Goal: Navigation & Orientation: Find specific page/section

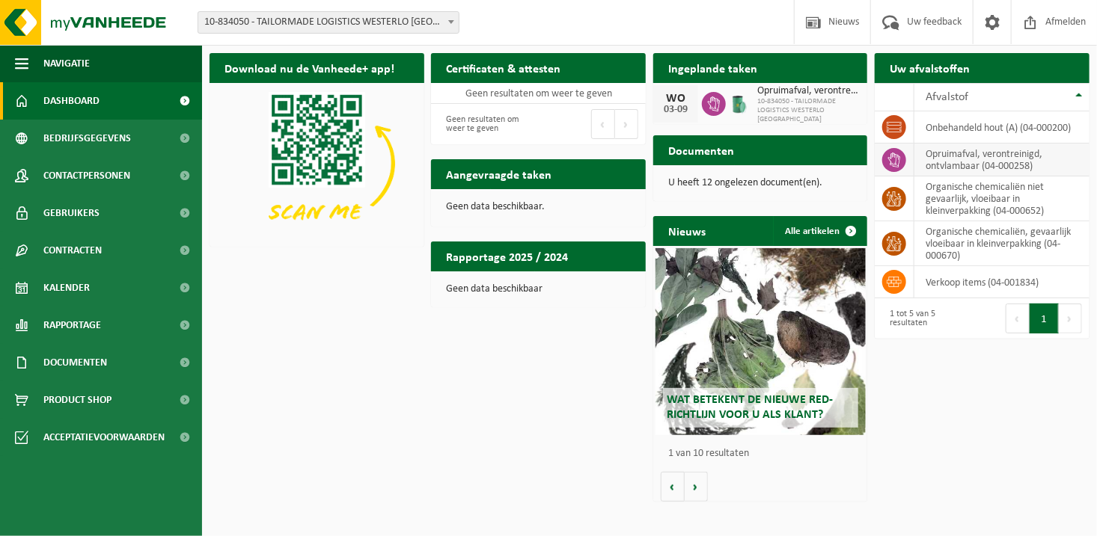
click at [956, 158] on td "opruimafval, verontreinigd, ontvlambaar (04-000258)" at bounding box center [1001, 160] width 175 height 33
click at [915, 158] on td "opruimafval, verontreinigd, ontvlambaar (04-000258)" at bounding box center [1001, 160] width 175 height 33
click at [83, 207] on span "Gebruikers" at bounding box center [71, 212] width 56 height 37
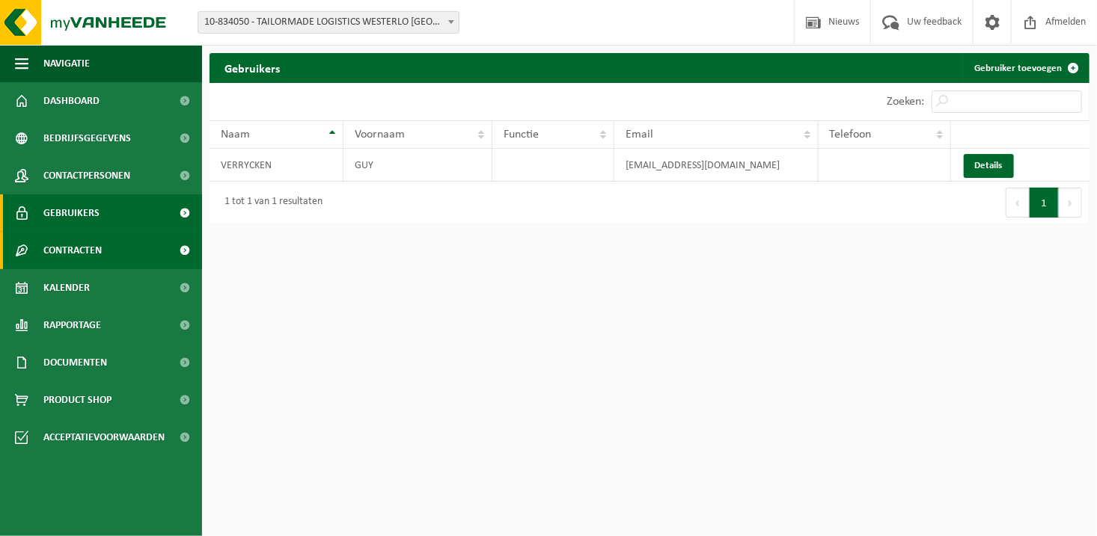
click at [110, 258] on link "Contracten" at bounding box center [101, 250] width 202 height 37
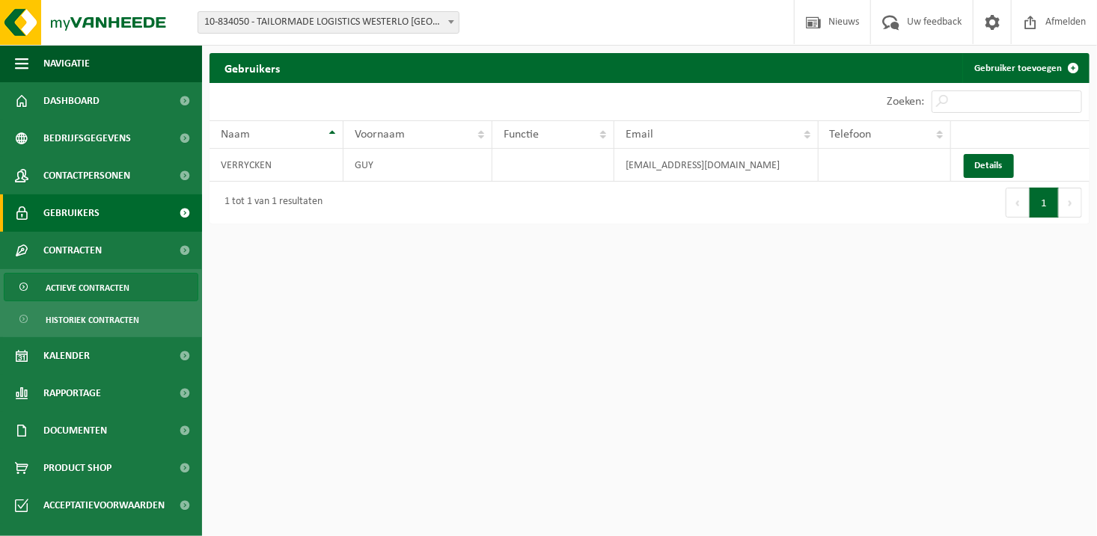
click at [111, 282] on span "Actieve contracten" at bounding box center [88, 288] width 84 height 28
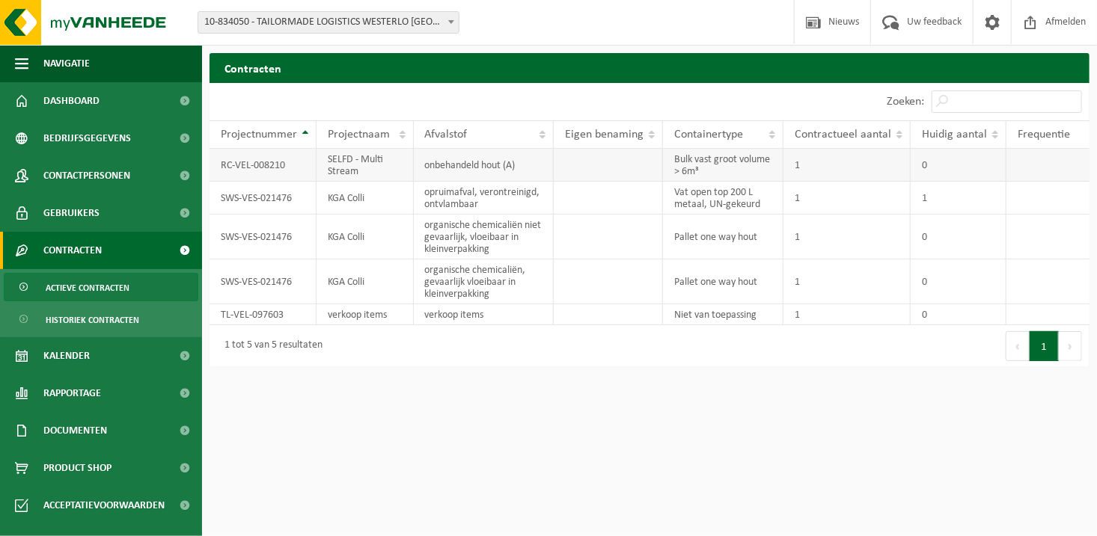
click at [845, 174] on td "1" at bounding box center [846, 165] width 127 height 33
click at [311, 168] on td "RC-VEL-008210" at bounding box center [262, 165] width 107 height 33
click at [348, 162] on td "SELFD - Multi Stream" at bounding box center [364, 165] width 97 height 33
click at [471, 205] on td "opruimafval, verontreinigd, ontvlambaar" at bounding box center [484, 198] width 140 height 33
click at [1052, 200] on td at bounding box center [1047, 198] width 83 height 33
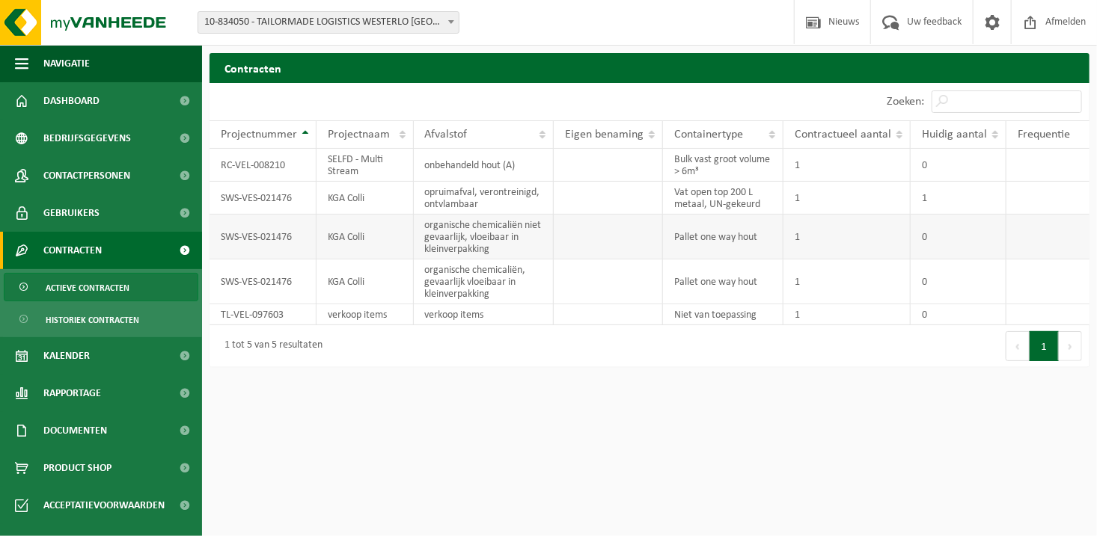
click at [1047, 250] on td at bounding box center [1047, 237] width 83 height 45
click at [102, 320] on span "Historiek contracten" at bounding box center [93, 320] width 94 height 28
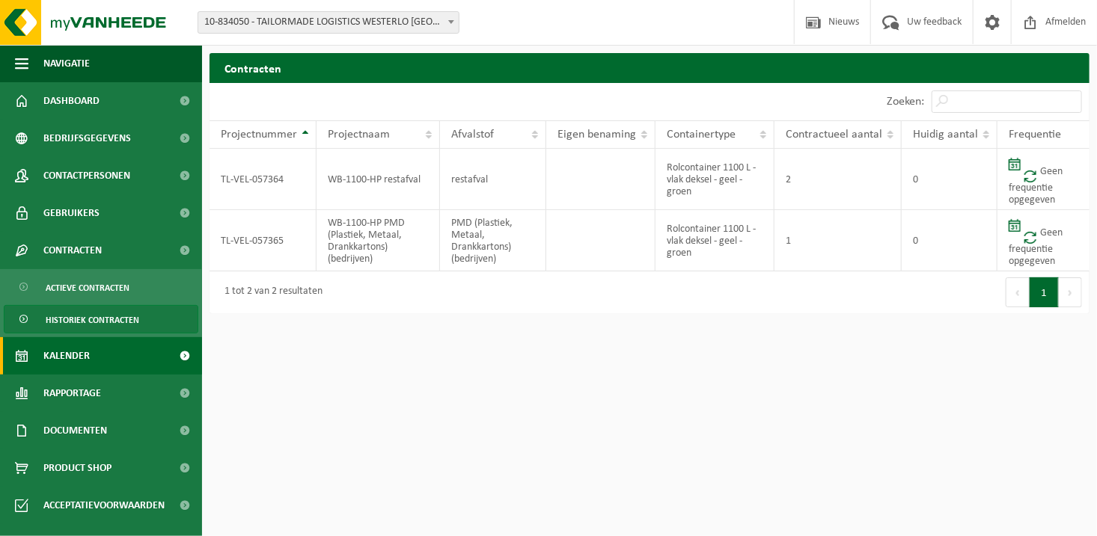
click at [82, 360] on span "Kalender" at bounding box center [66, 355] width 46 height 37
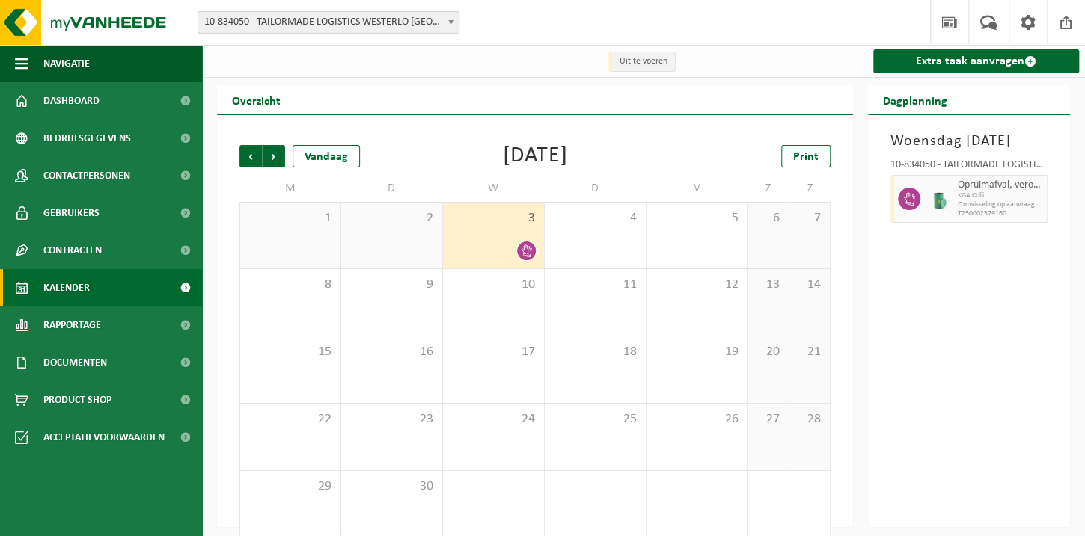
click at [521, 248] on icon at bounding box center [526, 251] width 13 height 13
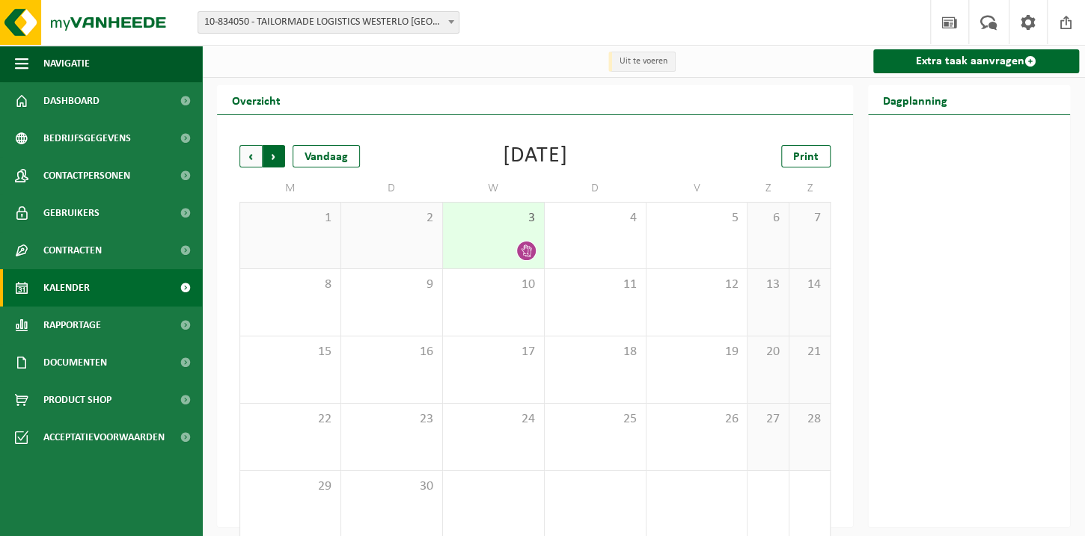
click at [244, 159] on span "Vorige" at bounding box center [250, 156] width 22 height 22
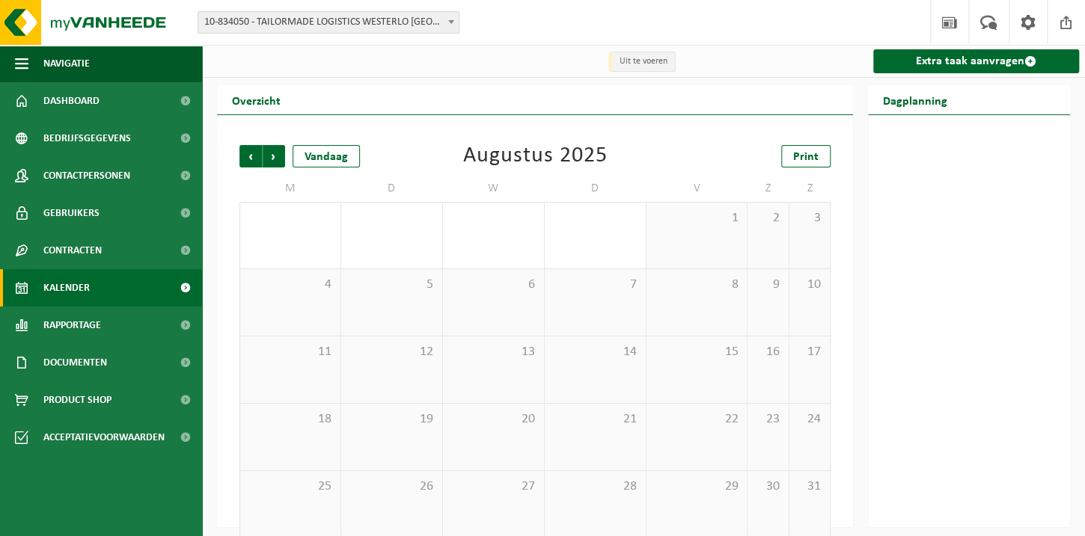
click at [244, 159] on span "Vorige" at bounding box center [250, 156] width 22 height 22
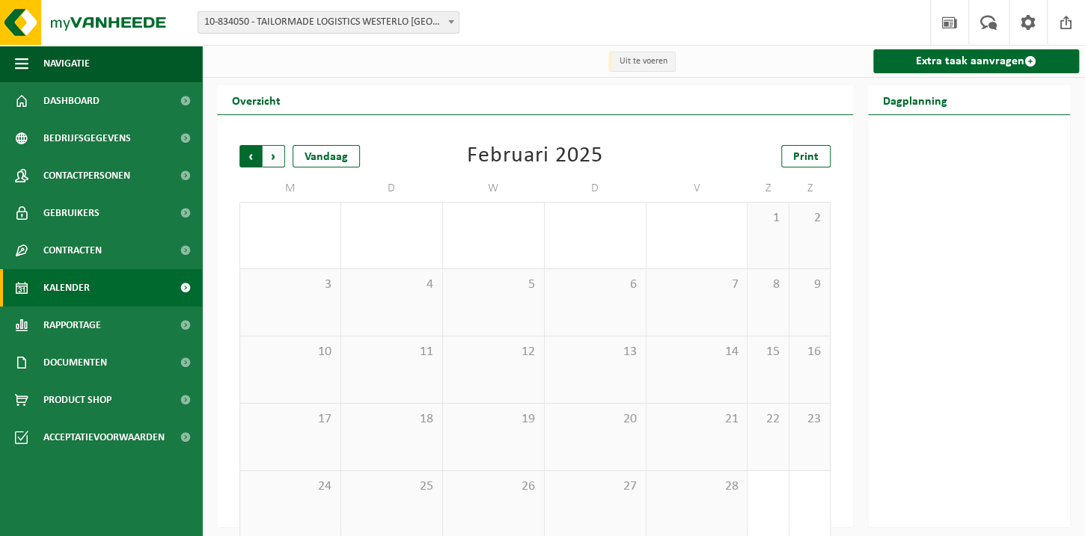
click at [281, 158] on span "Volgende" at bounding box center [274, 156] width 22 height 22
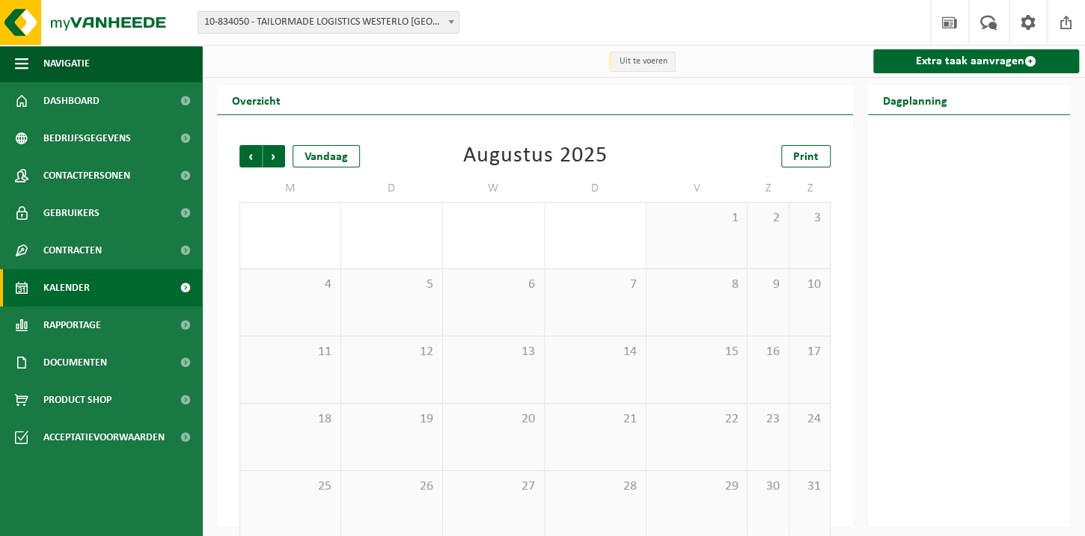
click at [281, 158] on span "Volgende" at bounding box center [274, 156] width 22 height 22
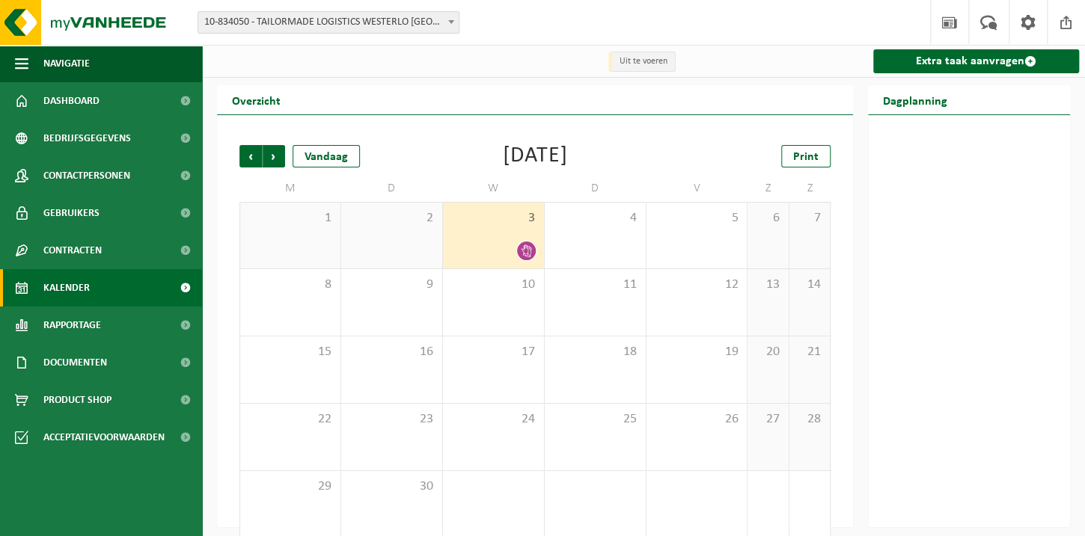
click at [516, 248] on div at bounding box center [526, 251] width 20 height 20
click at [523, 248] on icon at bounding box center [526, 251] width 10 height 13
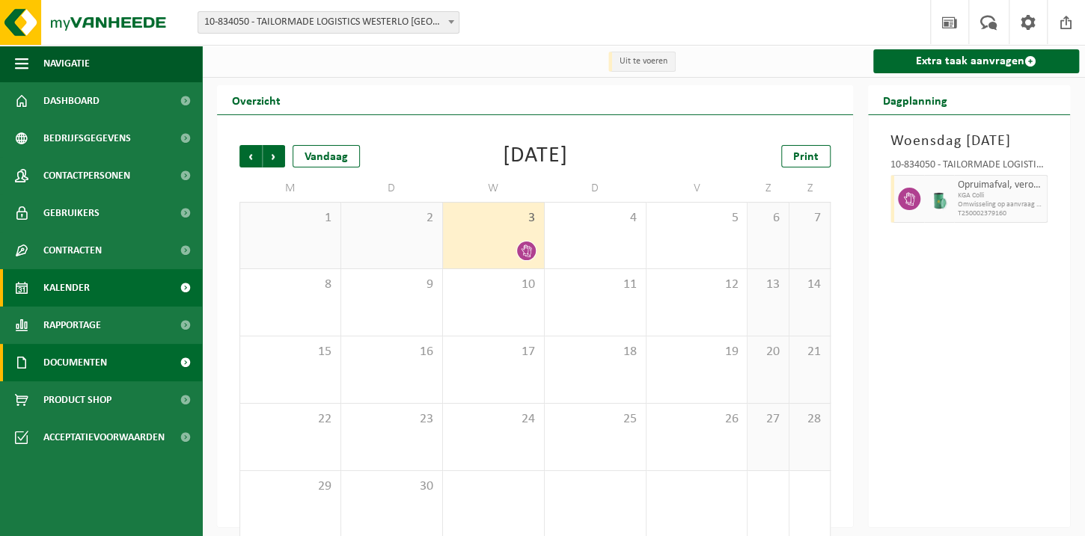
click at [101, 361] on span "Documenten" at bounding box center [75, 362] width 64 height 37
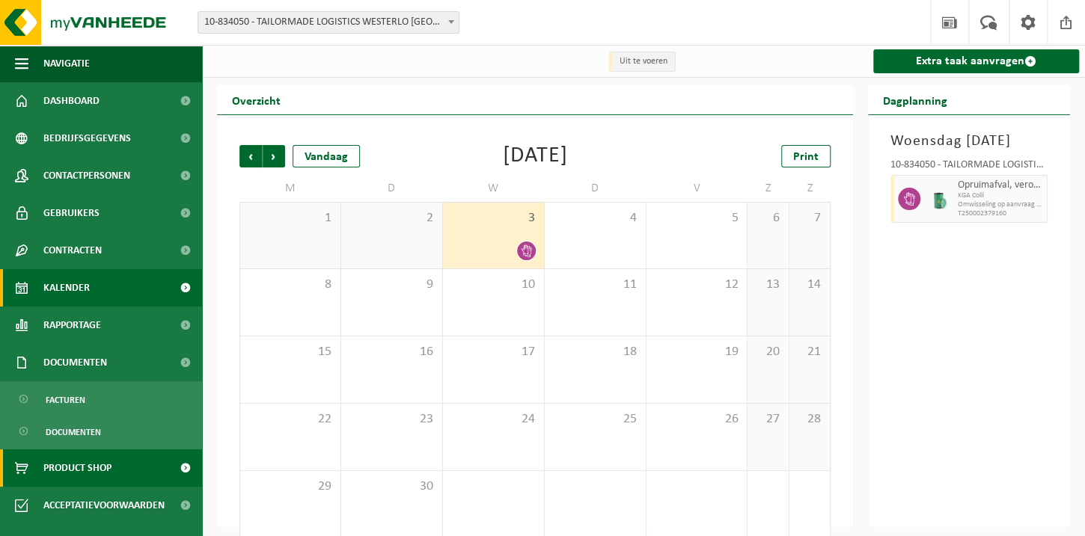
click at [98, 465] on span "Product Shop" at bounding box center [77, 468] width 68 height 37
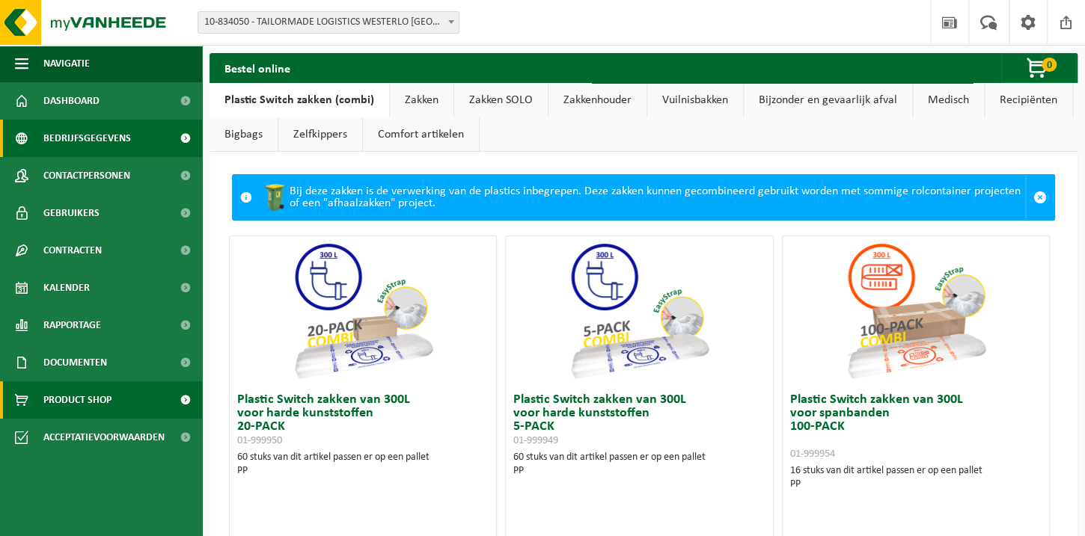
click at [108, 145] on span "Bedrijfsgegevens" at bounding box center [87, 138] width 88 height 37
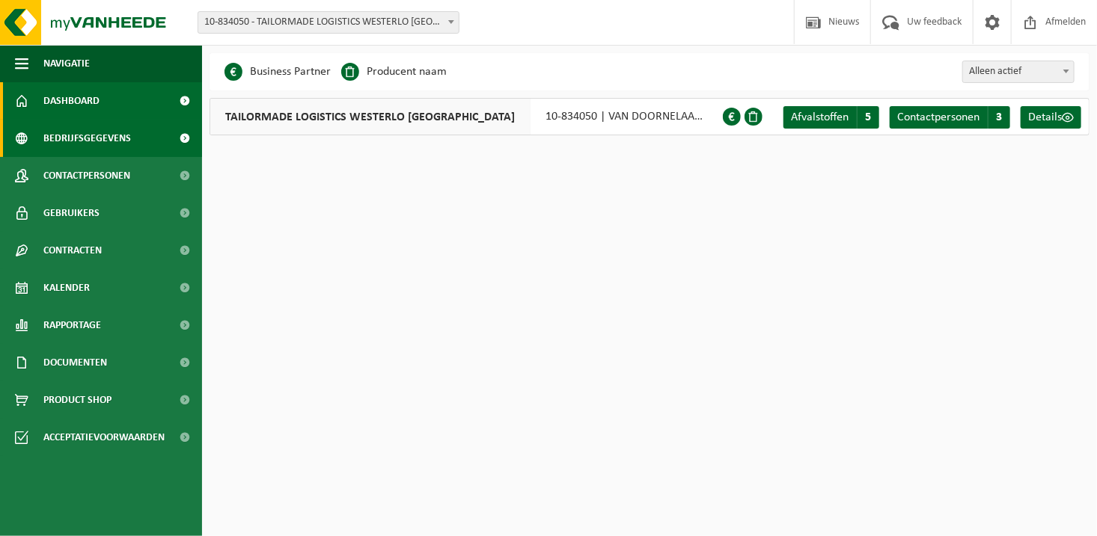
click at [131, 91] on link "Dashboard" at bounding box center [101, 100] width 202 height 37
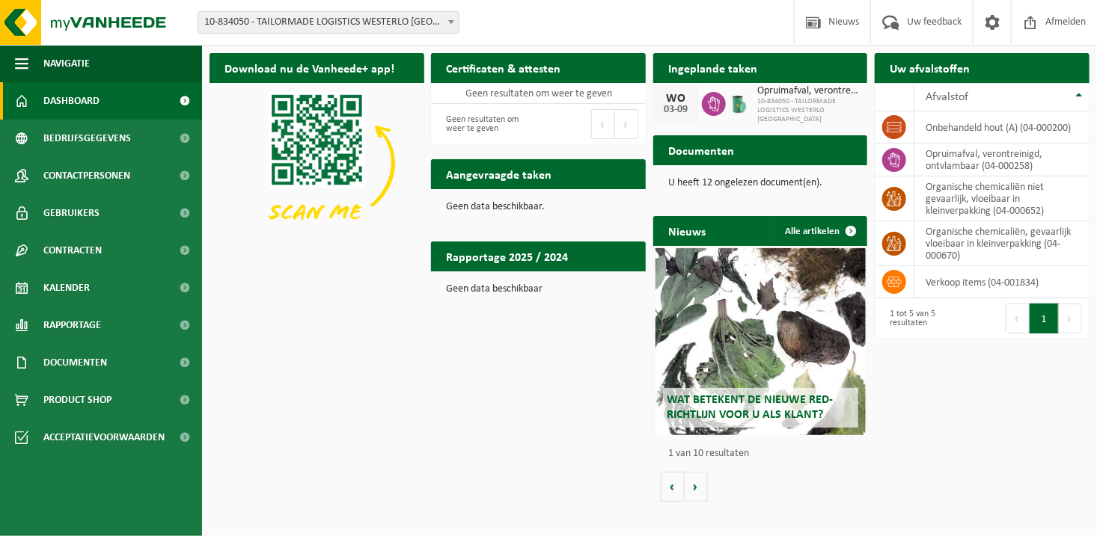
click at [524, 441] on div "Download nu de Vanheede+ app! Verberg Certificaten & attesten Bekijk uw certifi…" at bounding box center [649, 278] width 887 height 464
click at [95, 58] on button "Navigatie" at bounding box center [101, 63] width 202 height 37
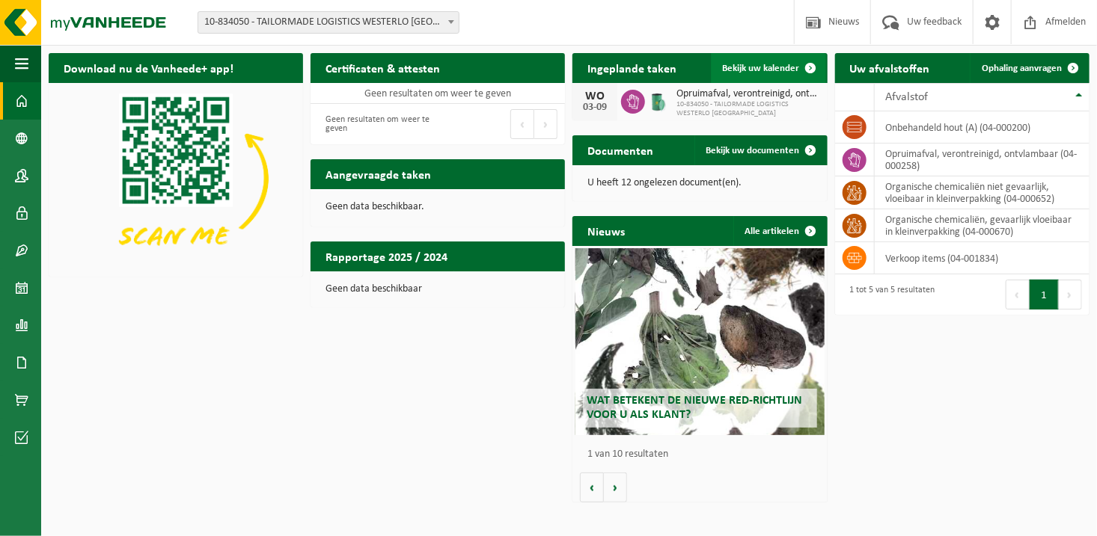
click at [816, 65] on span at bounding box center [811, 68] width 30 height 30
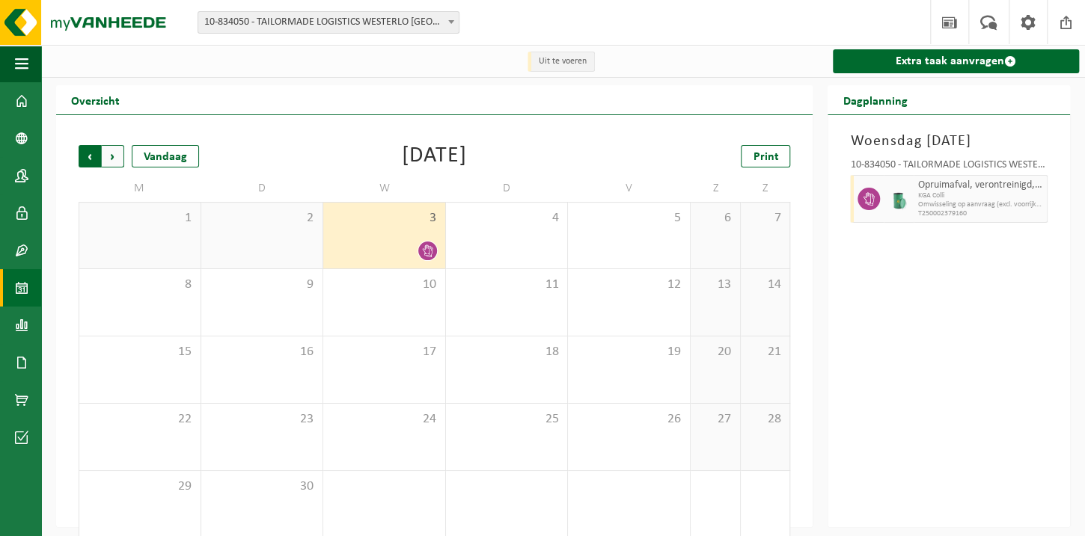
click at [111, 156] on span "Volgende" at bounding box center [113, 156] width 22 height 22
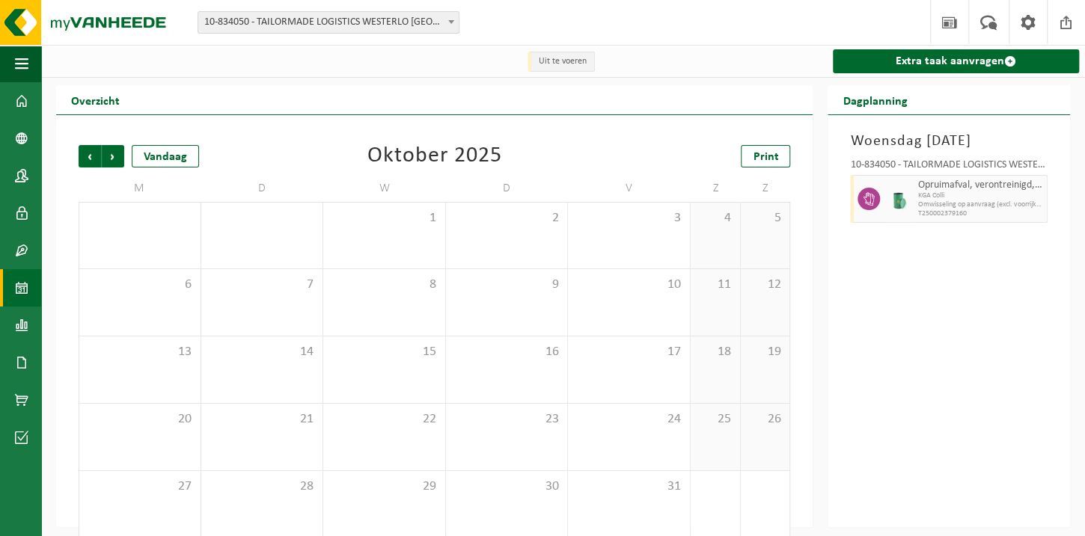
click at [111, 156] on span "Volgende" at bounding box center [113, 156] width 22 height 22
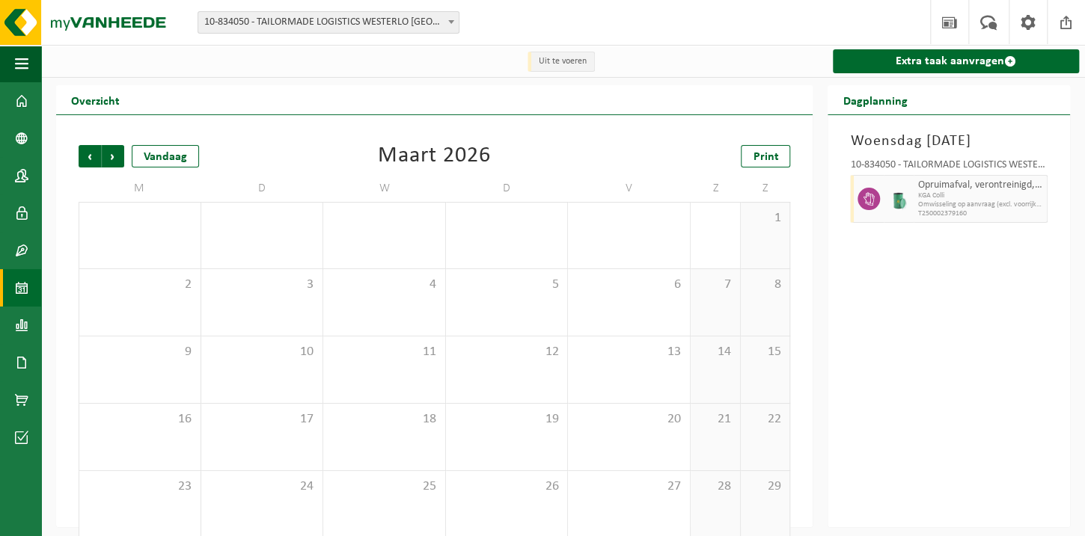
click at [111, 156] on span "Volgende" at bounding box center [113, 156] width 22 height 22
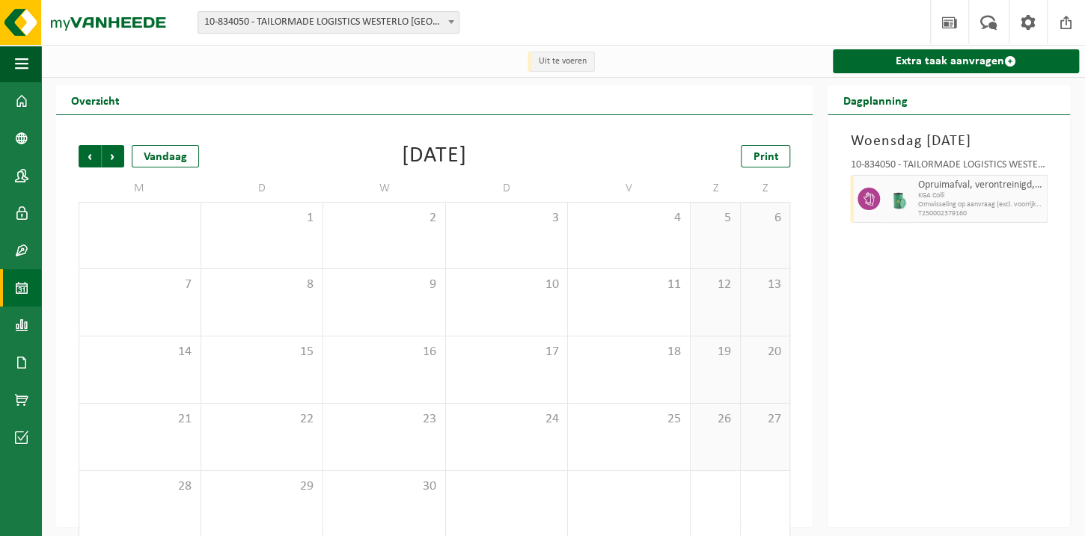
click at [111, 156] on span "Volgende" at bounding box center [113, 156] width 22 height 22
click at [84, 157] on span "Vorige" at bounding box center [90, 156] width 22 height 22
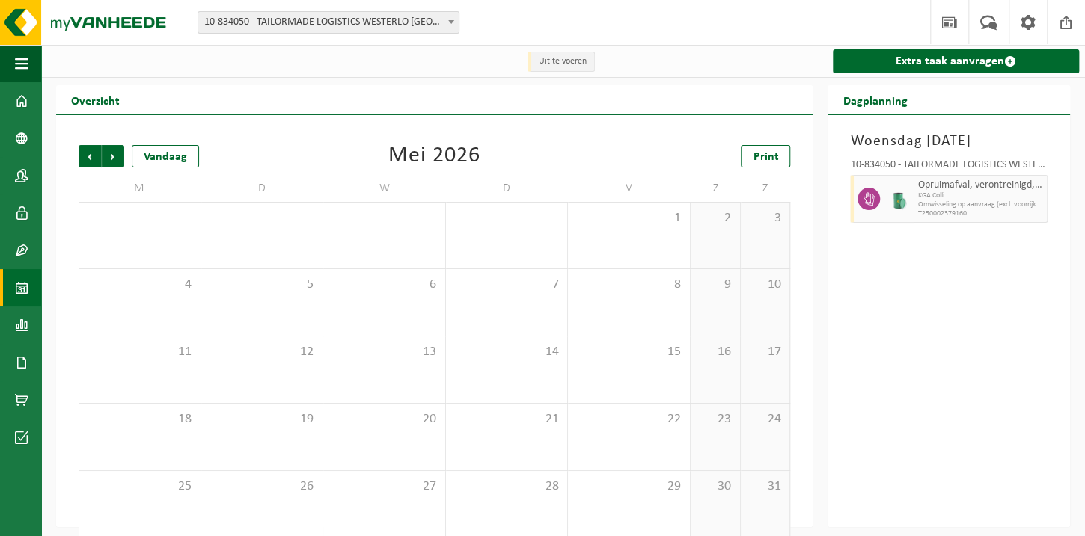
click at [84, 157] on span "Vorige" at bounding box center [90, 156] width 22 height 22
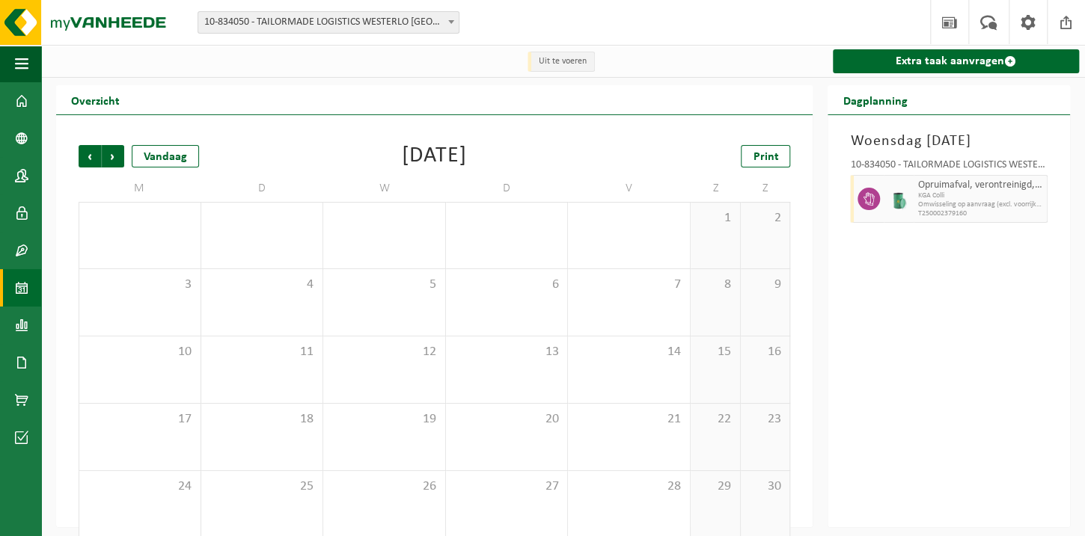
click at [84, 157] on span "Vorige" at bounding box center [90, 156] width 22 height 22
click at [92, 156] on span "Vorige" at bounding box center [90, 156] width 22 height 22
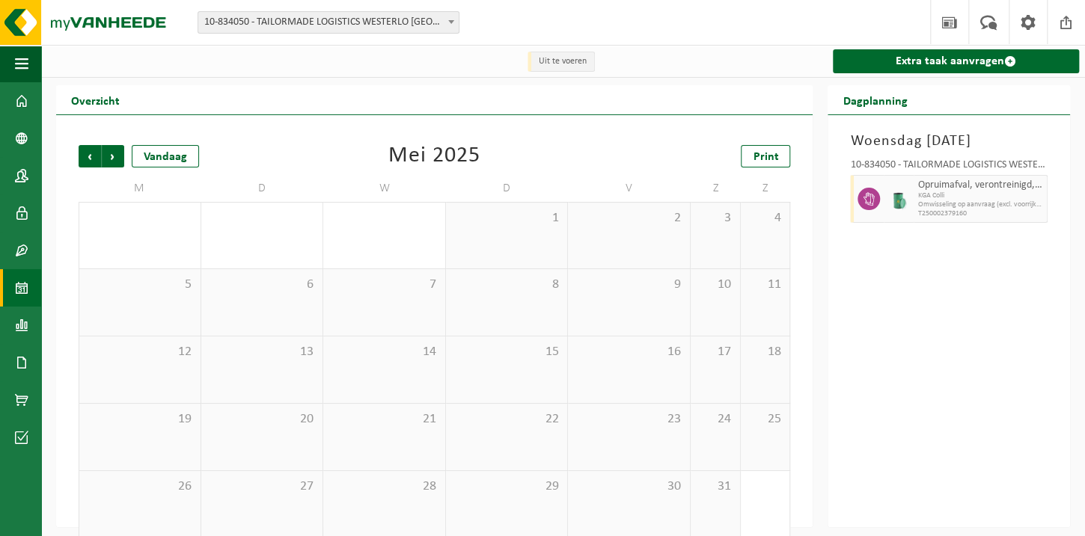
click at [92, 156] on span "Vorige" at bounding box center [90, 156] width 22 height 22
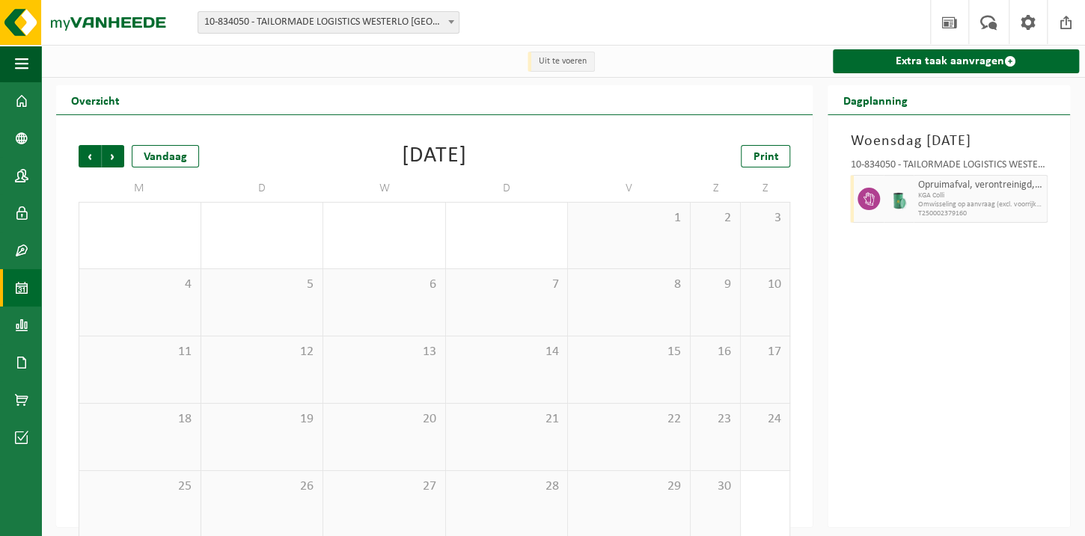
click at [92, 156] on span "Vorige" at bounding box center [90, 156] width 22 height 22
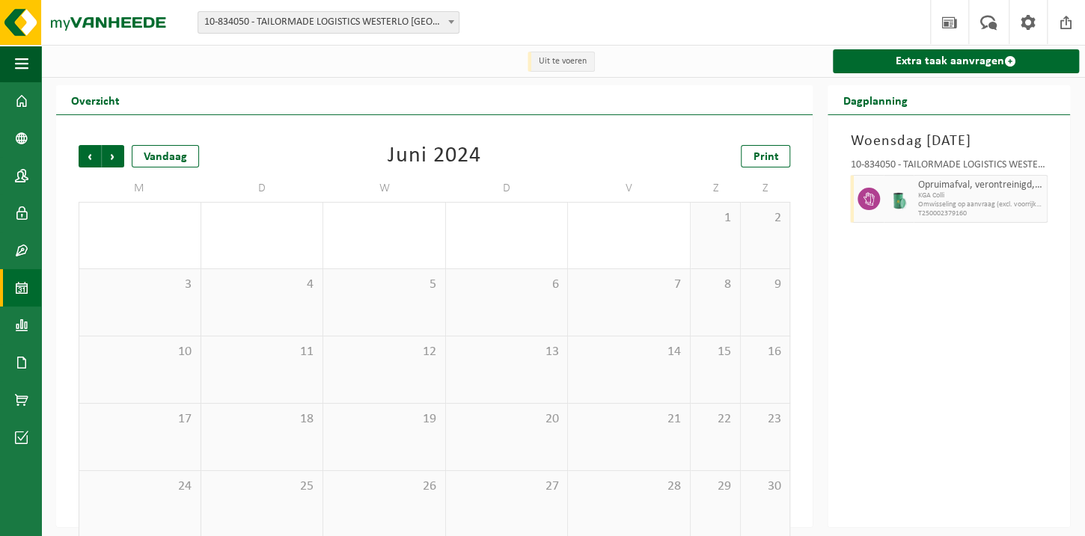
click at [92, 156] on span "Vorige" at bounding box center [90, 156] width 22 height 22
click at [924, 205] on span "Omwisseling op aanvraag (excl. voorrijkost)" at bounding box center [980, 204] width 126 height 9
click at [1001, 199] on span "KGA Colli" at bounding box center [980, 196] width 126 height 9
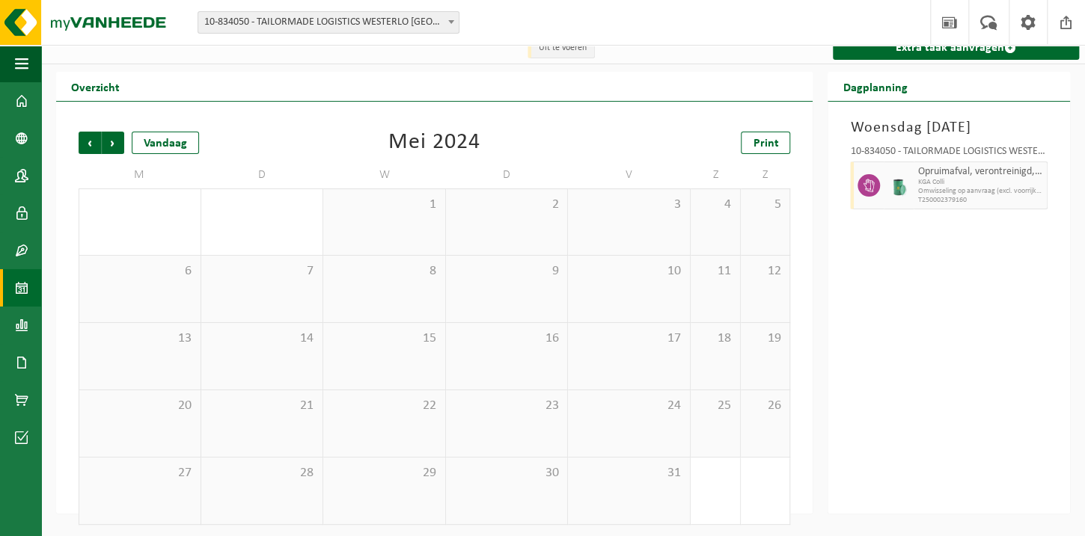
scroll to position [17, 0]
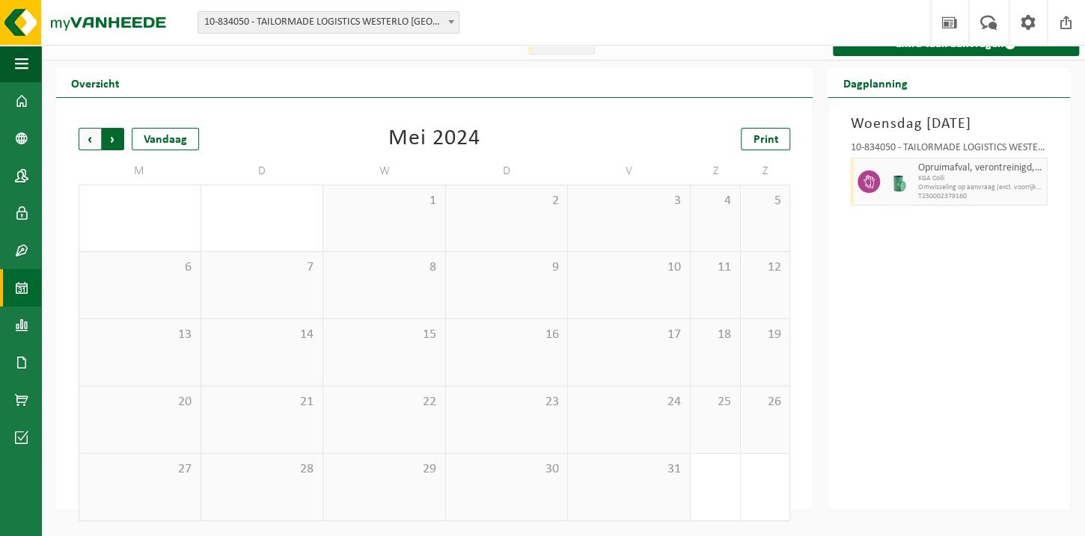
click at [90, 143] on span "Vorige" at bounding box center [90, 139] width 22 height 22
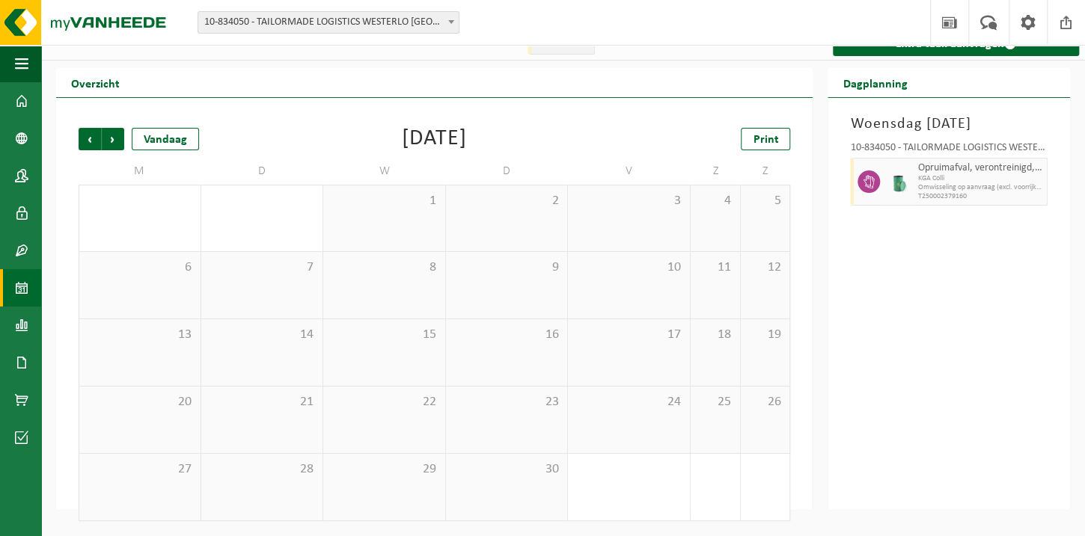
click at [90, 143] on span "Vorige" at bounding box center [90, 139] width 22 height 22
click at [22, 322] on span at bounding box center [21, 325] width 13 height 37
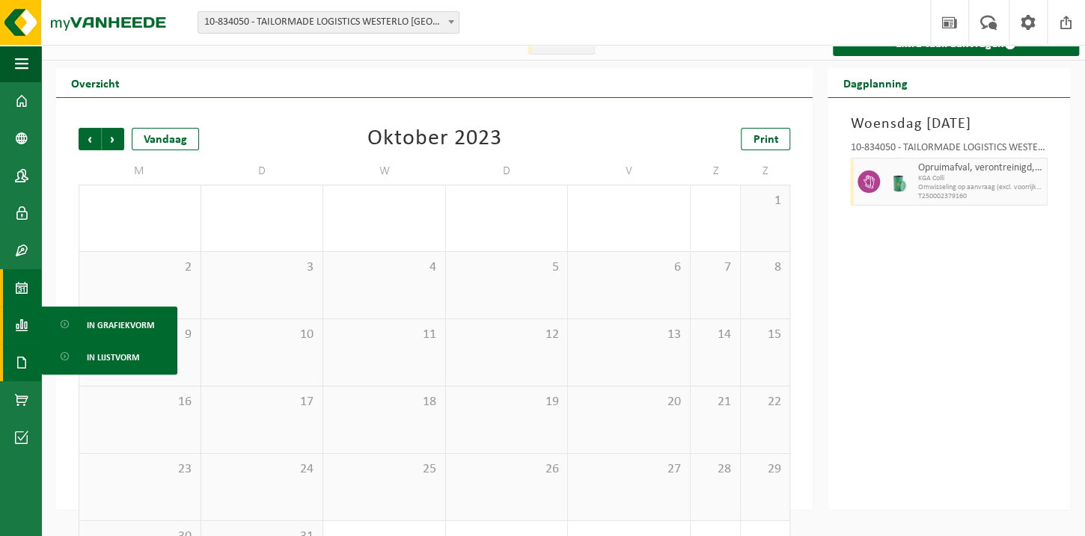
click at [26, 359] on span at bounding box center [21, 362] width 13 height 37
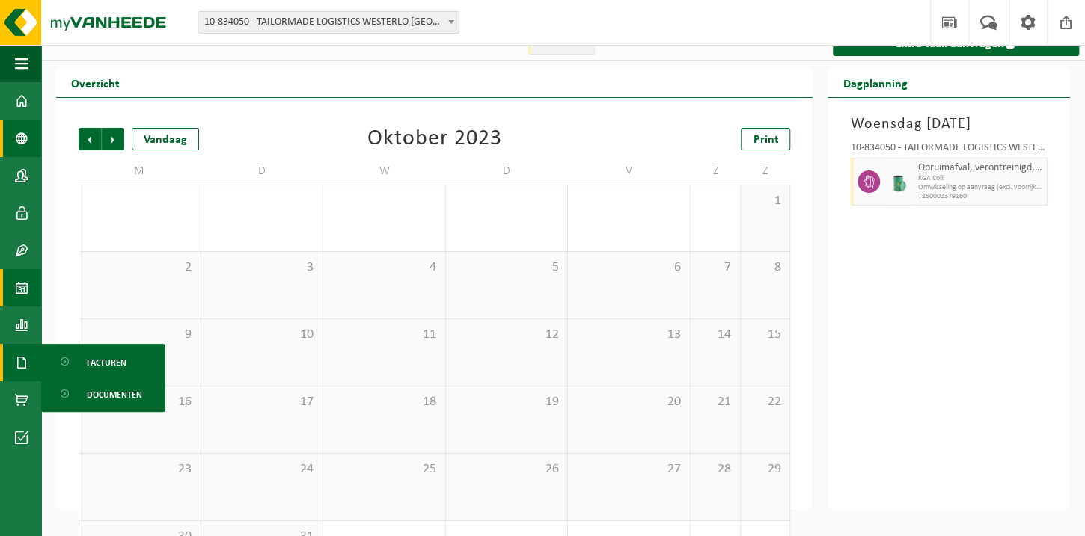
click at [19, 144] on span at bounding box center [21, 138] width 13 height 37
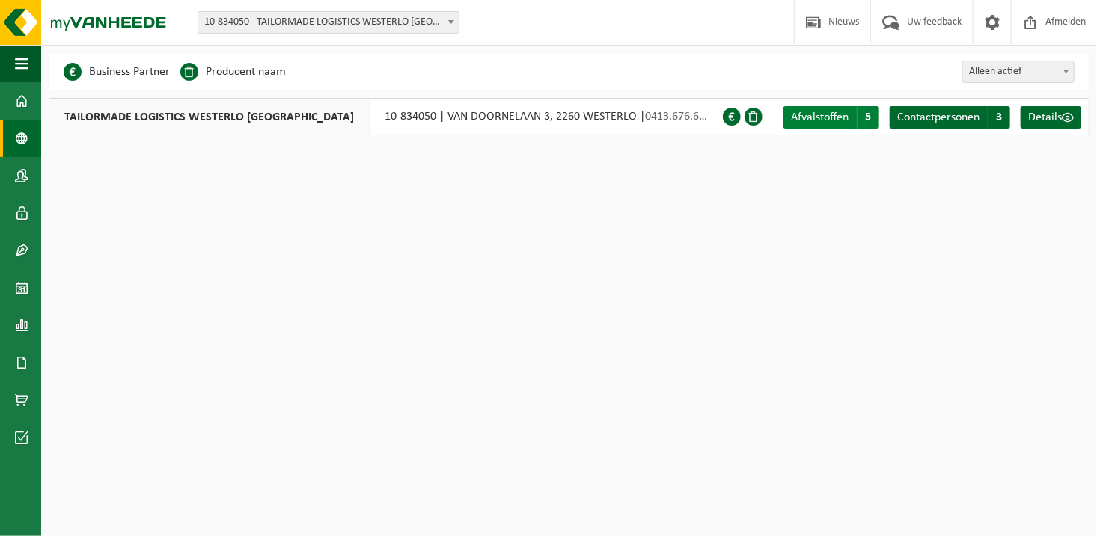
click at [867, 108] on span "5" at bounding box center [868, 117] width 22 height 22
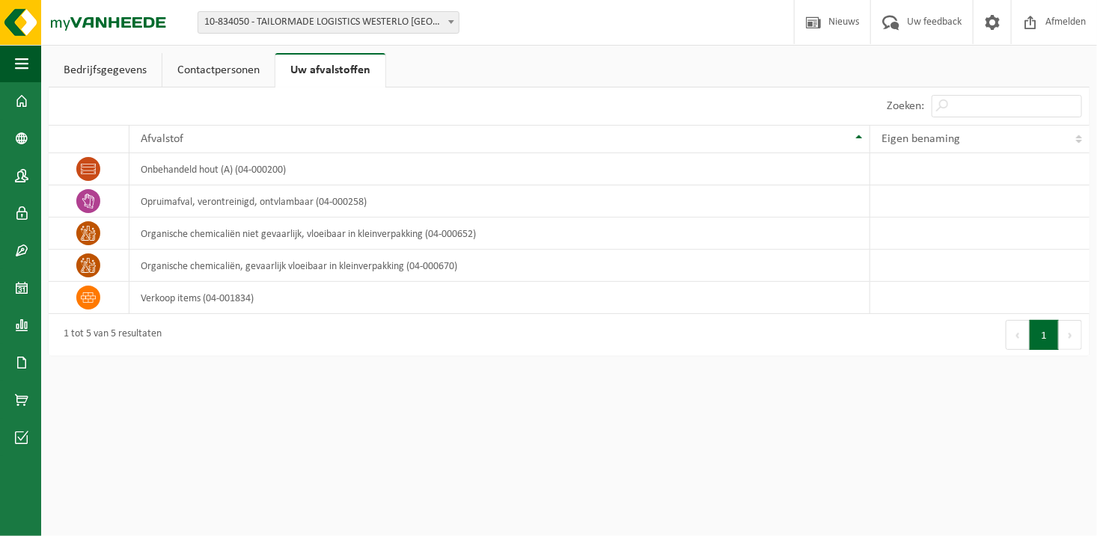
click at [204, 62] on link "Contactpersonen" at bounding box center [218, 70] width 112 height 34
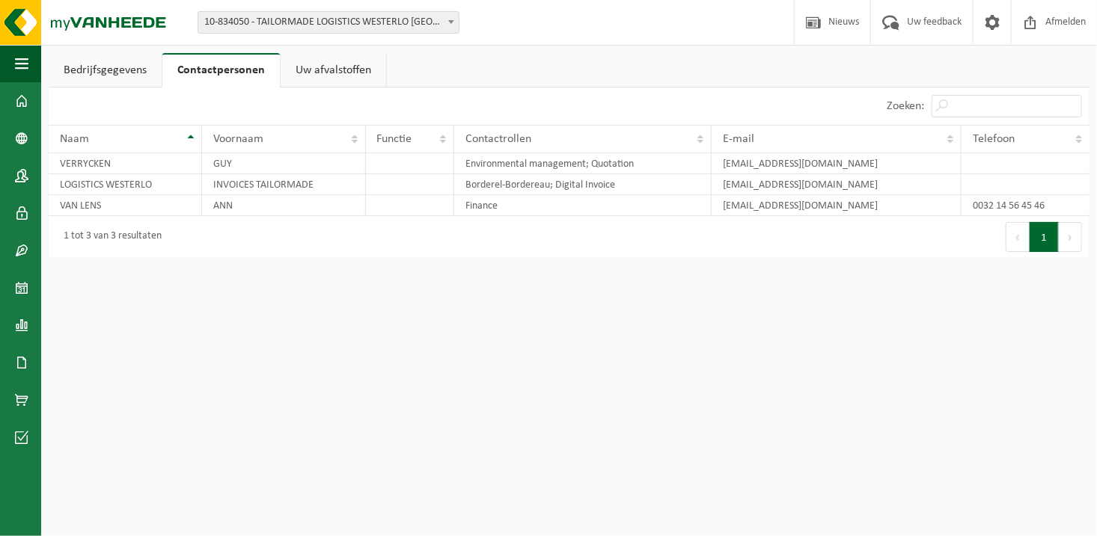
click at [121, 77] on link "Bedrijfsgegevens" at bounding box center [105, 70] width 113 height 34
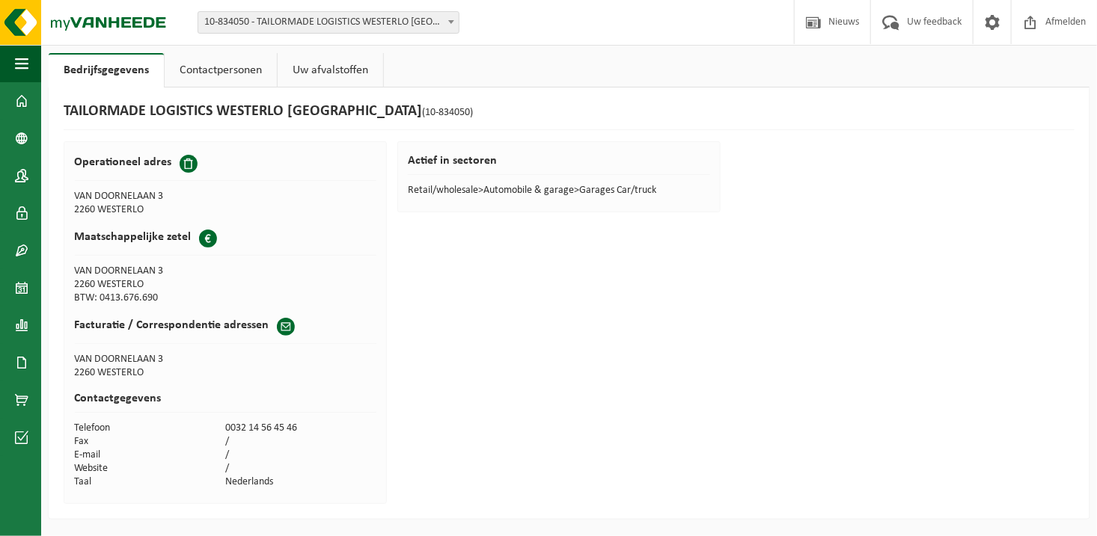
click at [197, 82] on link "Contactpersonen" at bounding box center [221, 70] width 112 height 34
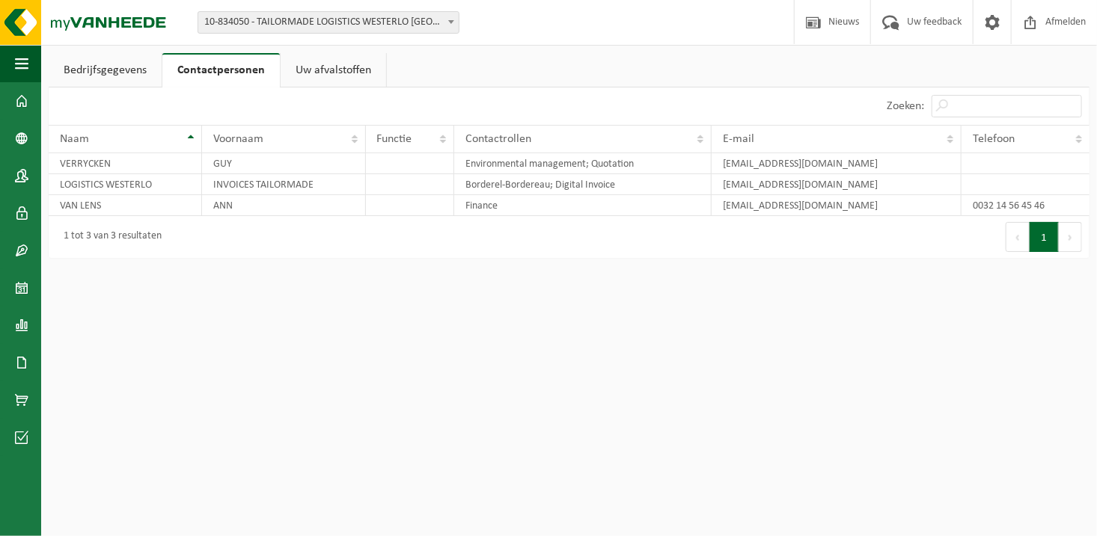
click at [87, 68] on link "Bedrijfsgegevens" at bounding box center [105, 70] width 113 height 34
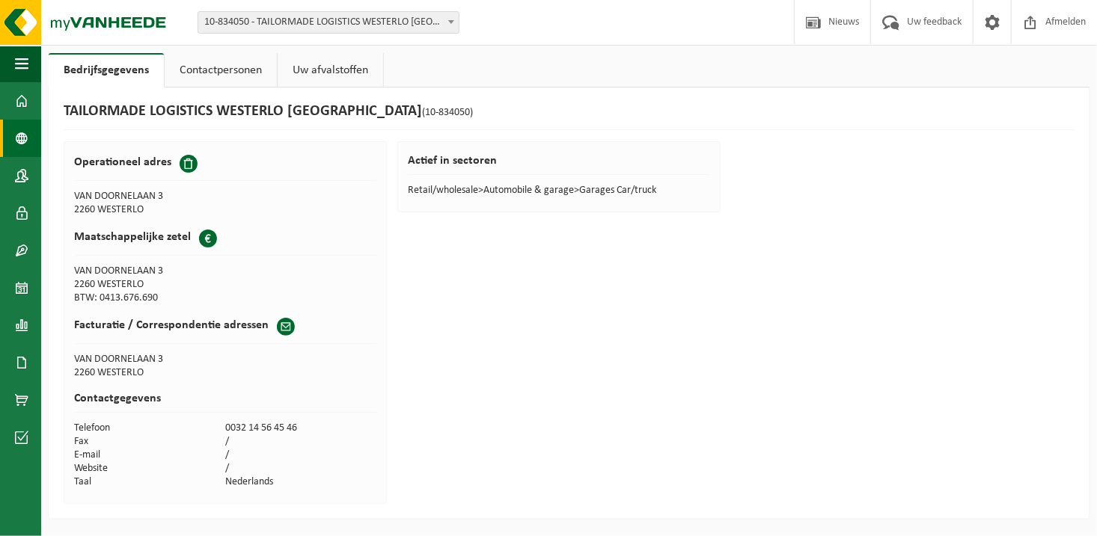
click at [20, 129] on span at bounding box center [21, 138] width 13 height 37
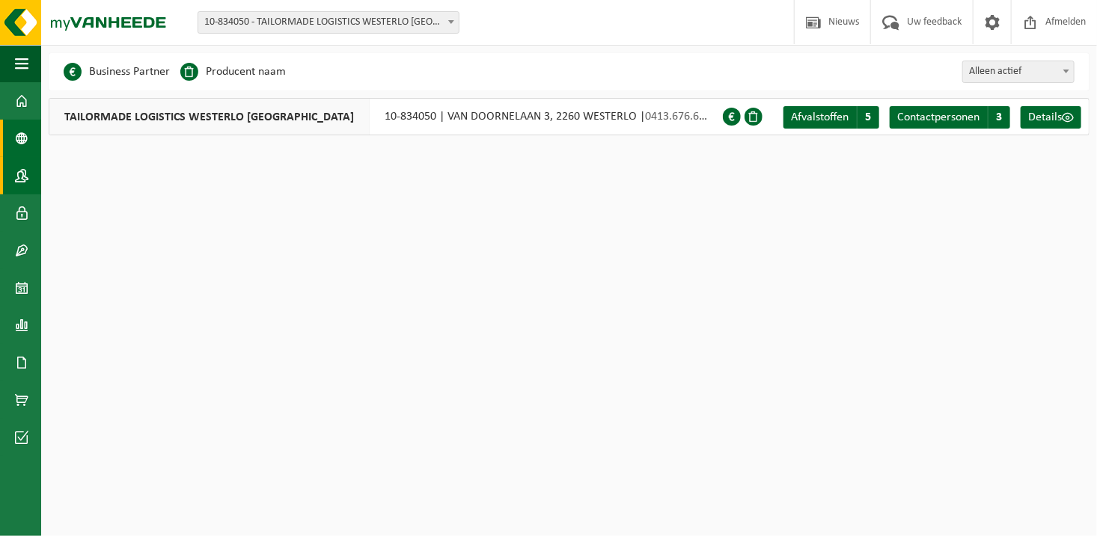
click at [19, 162] on span at bounding box center [21, 175] width 13 height 37
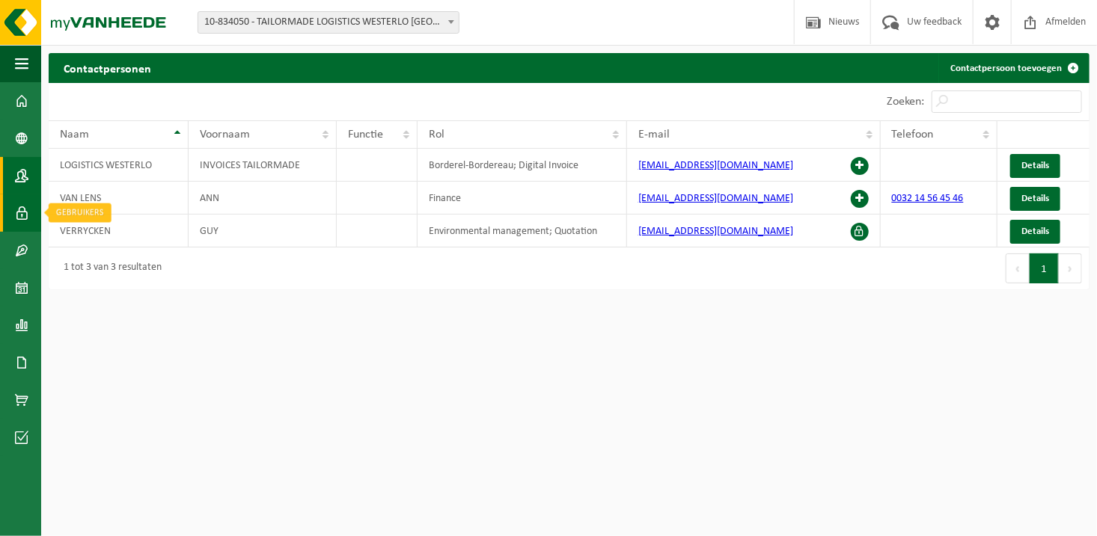
click at [19, 207] on span at bounding box center [21, 212] width 13 height 37
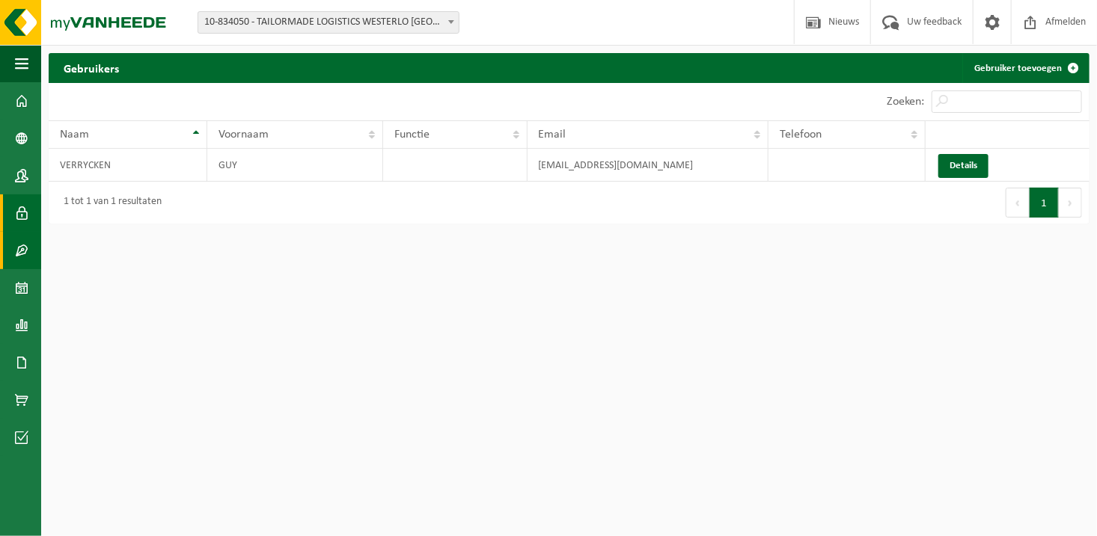
click at [19, 236] on span at bounding box center [21, 250] width 13 height 37
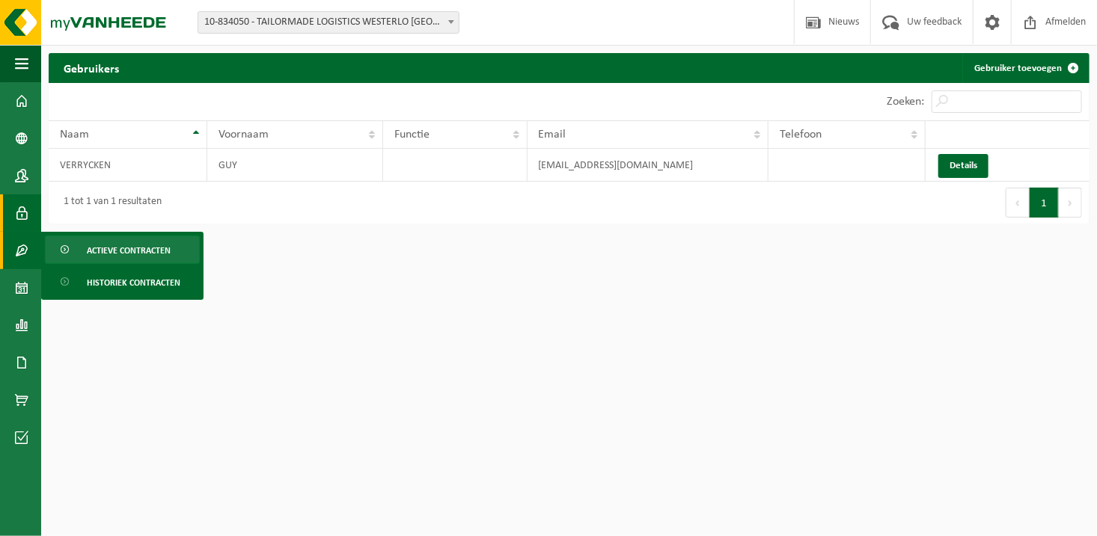
click at [82, 245] on link "Actieve contracten" at bounding box center [122, 250] width 155 height 28
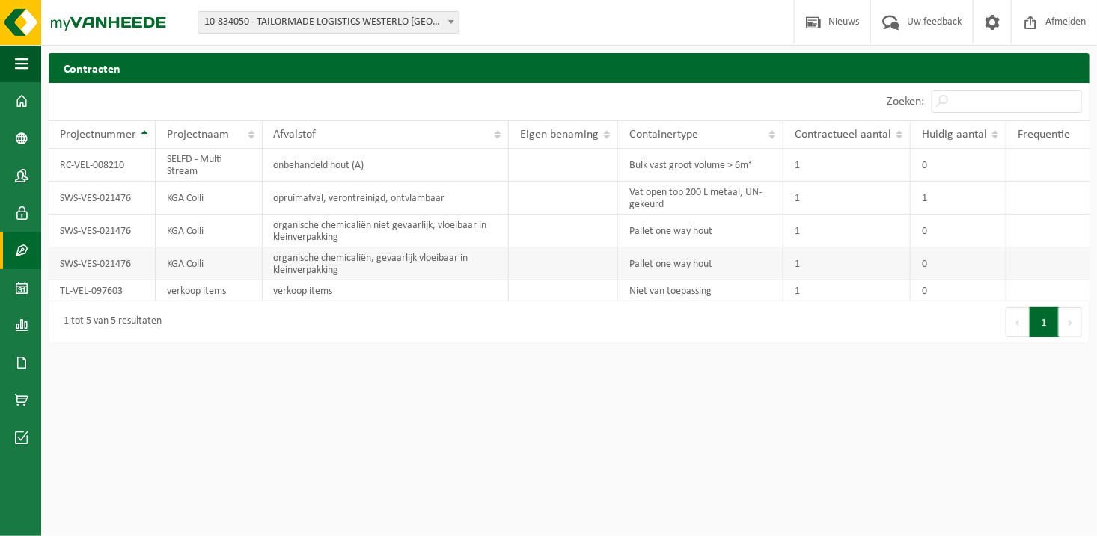
click at [415, 266] on td "organische chemicaliën, gevaarlijk vloeibaar in kleinverpakking" at bounding box center [386, 264] width 247 height 33
click at [930, 272] on td "0" at bounding box center [958, 264] width 96 height 33
click at [858, 269] on td "1" at bounding box center [846, 264] width 127 height 33
click at [27, 314] on span at bounding box center [21, 325] width 13 height 37
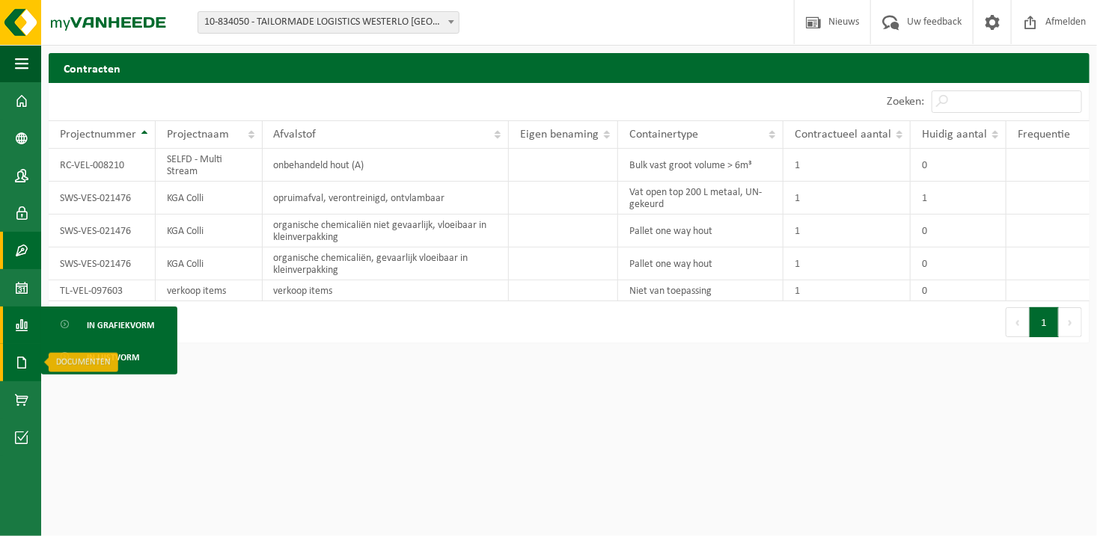
click at [10, 360] on link "Documenten" at bounding box center [20, 362] width 41 height 37
